Goal: Transaction & Acquisition: Purchase product/service

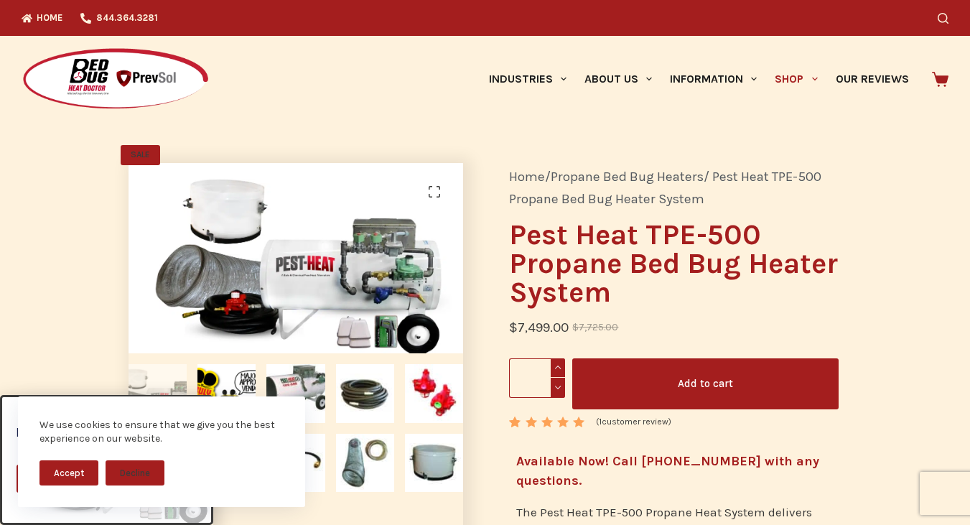
click at [652, 209] on nav "Home / Propane Bed Bug Heaters / Pest Heat TPE-500 Propane Bed Bug Heater System" at bounding box center [674, 188] width 330 height 45
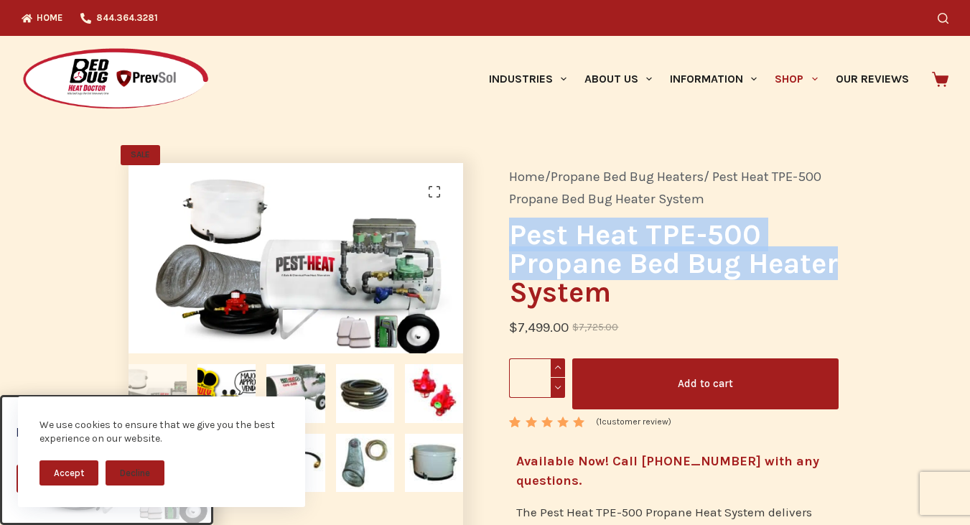
drag, startPoint x: 511, startPoint y: 233, endPoint x: 844, endPoint y: 260, distance: 334.2
copy h1 "Pest Heat TPE-500 Propane Bed Bug Heater"
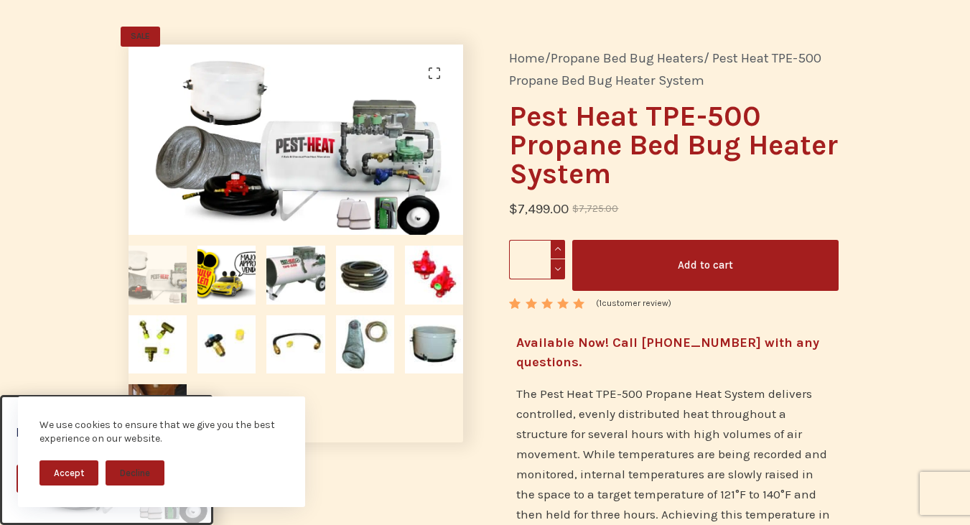
scroll to position [144, 0]
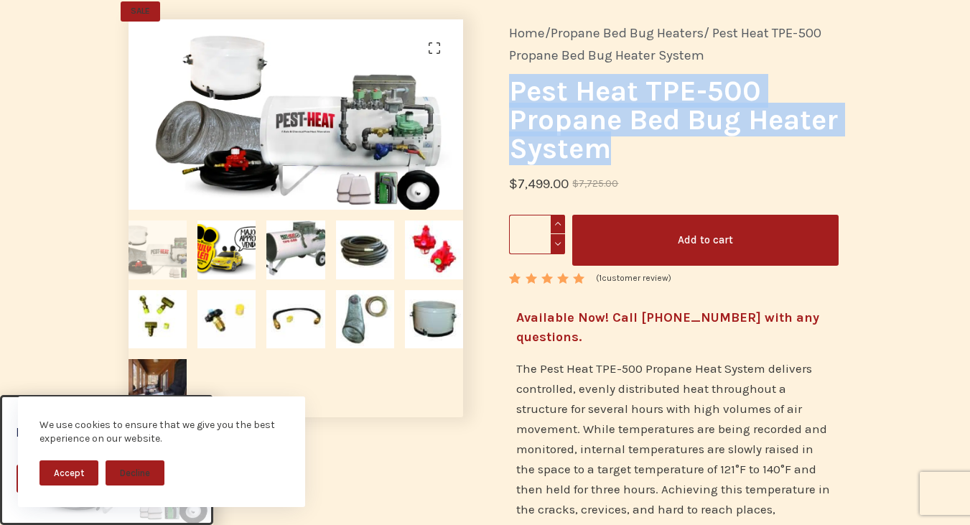
drag, startPoint x: 622, startPoint y: 144, endPoint x: 509, endPoint y: 98, distance: 122.0
click at [509, 98] on h1 "Pest Heat TPE-500 Propane Bed Bug Heater System" at bounding box center [674, 120] width 330 height 86
copy h1 "Pest Heat TPE-500 Propane Bed Bug Heater System"
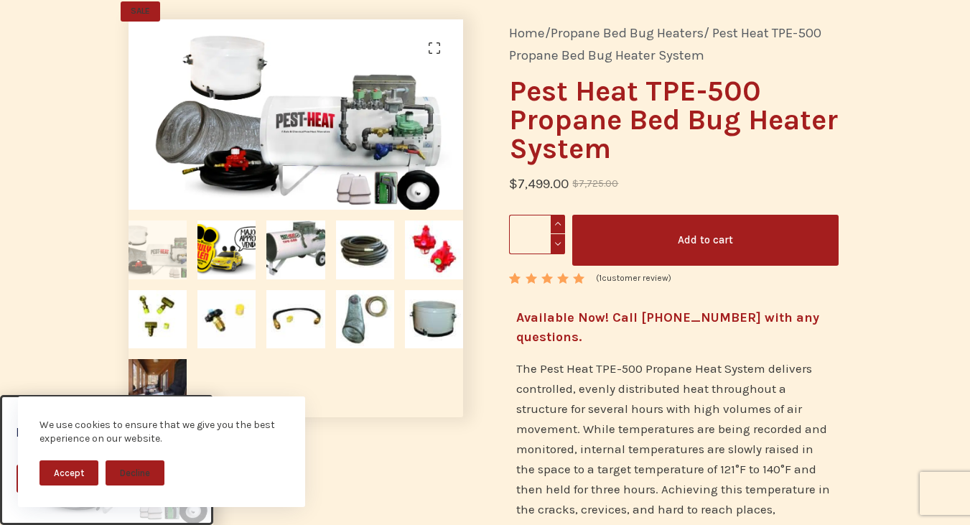
click at [710, 388] on span "The Pest Heat TPE-500 Propane Heat System delivers controlled, evenly distribut…" at bounding box center [671, 418] width 311 height 115
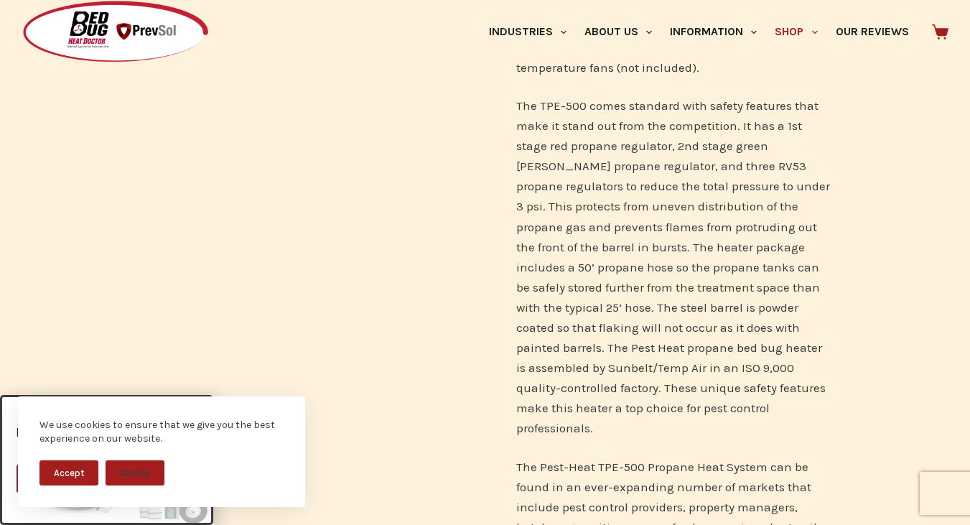
scroll to position [1149, 0]
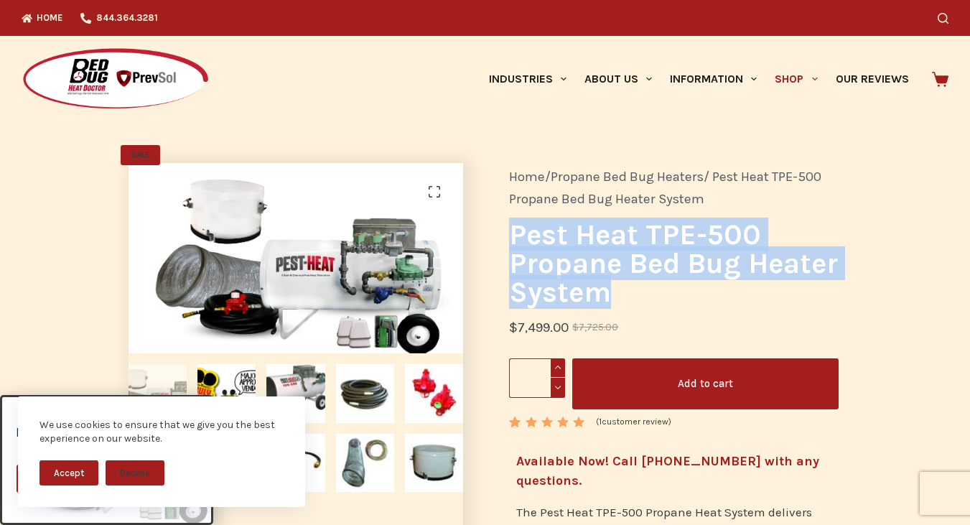
drag, startPoint x: 615, startPoint y: 288, endPoint x: 499, endPoint y: 235, distance: 126.9
copy h1 "Pest Heat TPE-500 Propane Bed Bug Heater System"
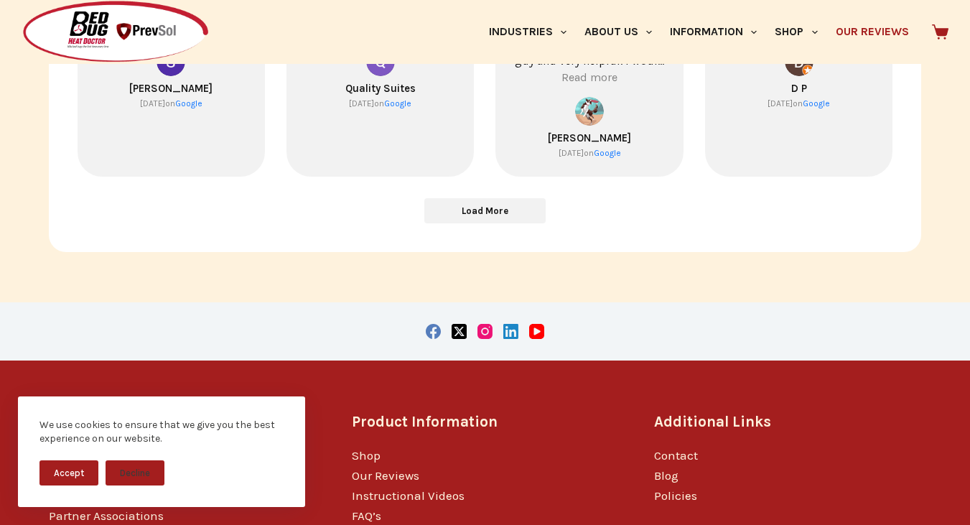
scroll to position [861, 0]
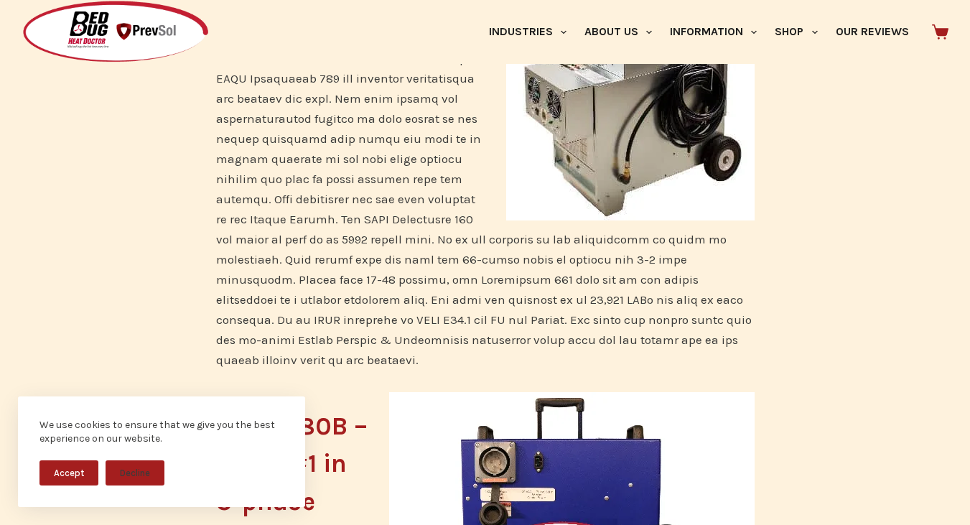
scroll to position [1292, 0]
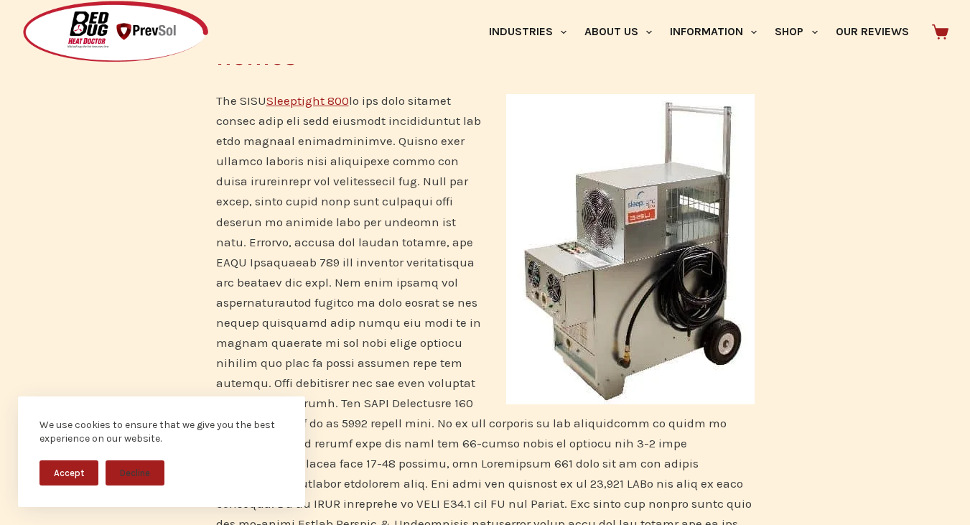
click at [329, 100] on link "Sleeptight 800" at bounding box center [307, 100] width 83 height 14
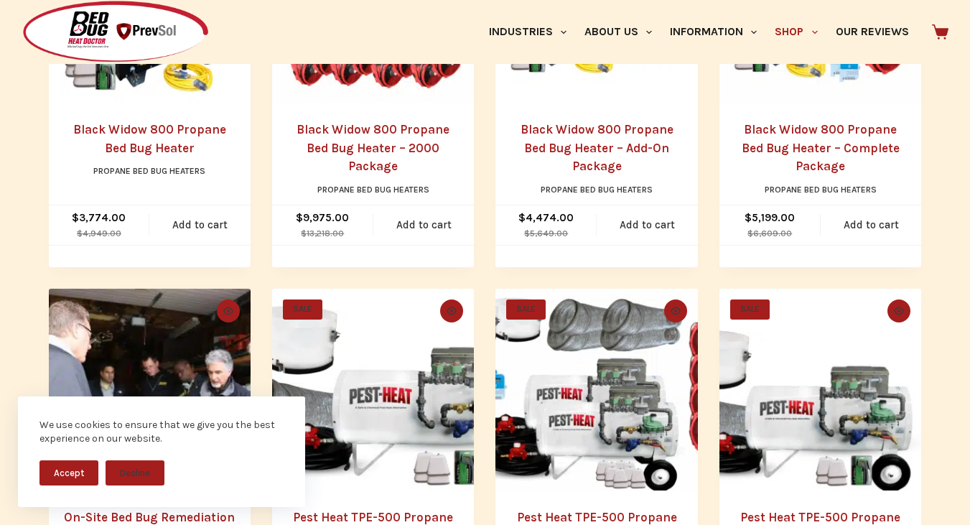
scroll to position [503, 0]
